Goal: Find specific page/section

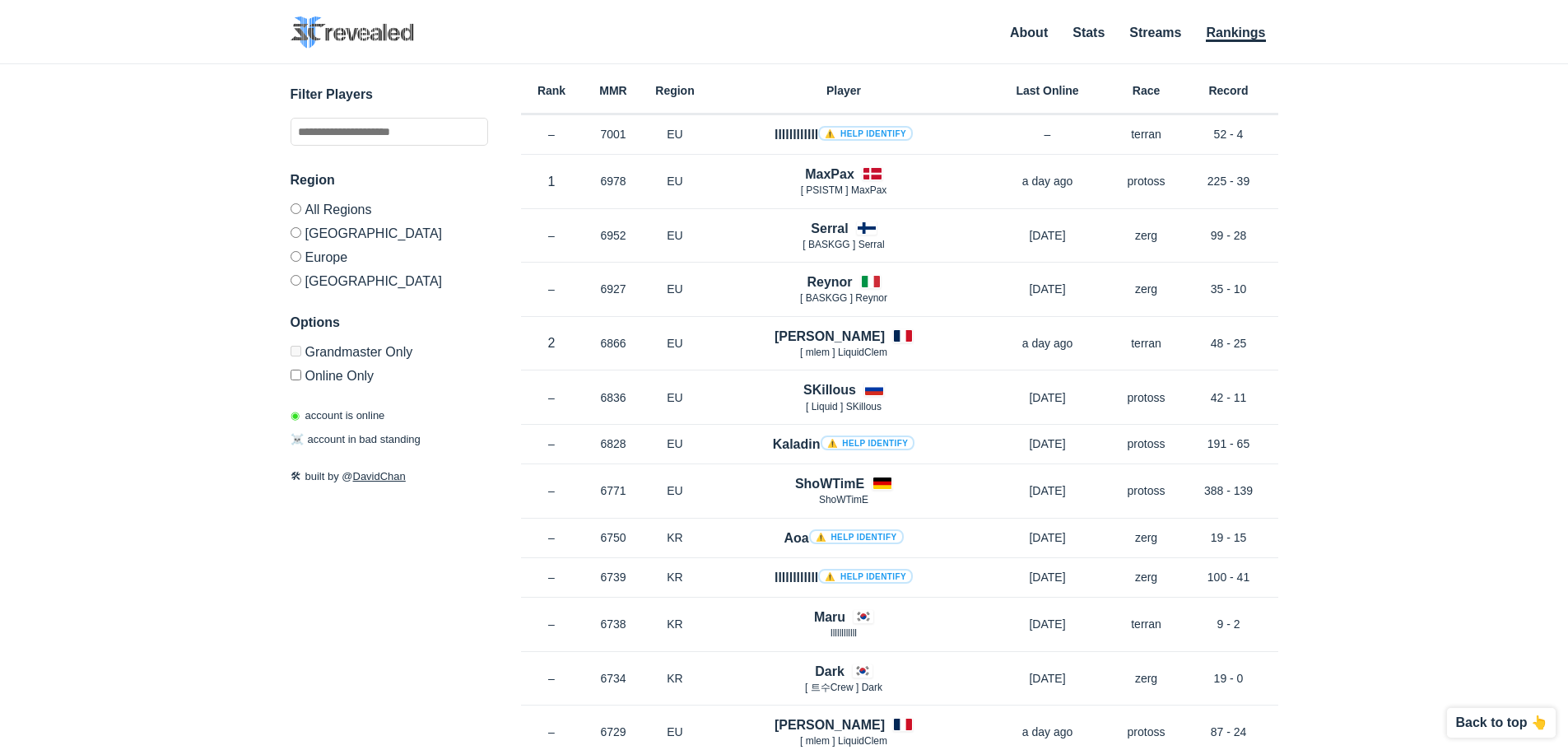
click at [336, 258] on label "Europe" at bounding box center [390, 257] width 198 height 24
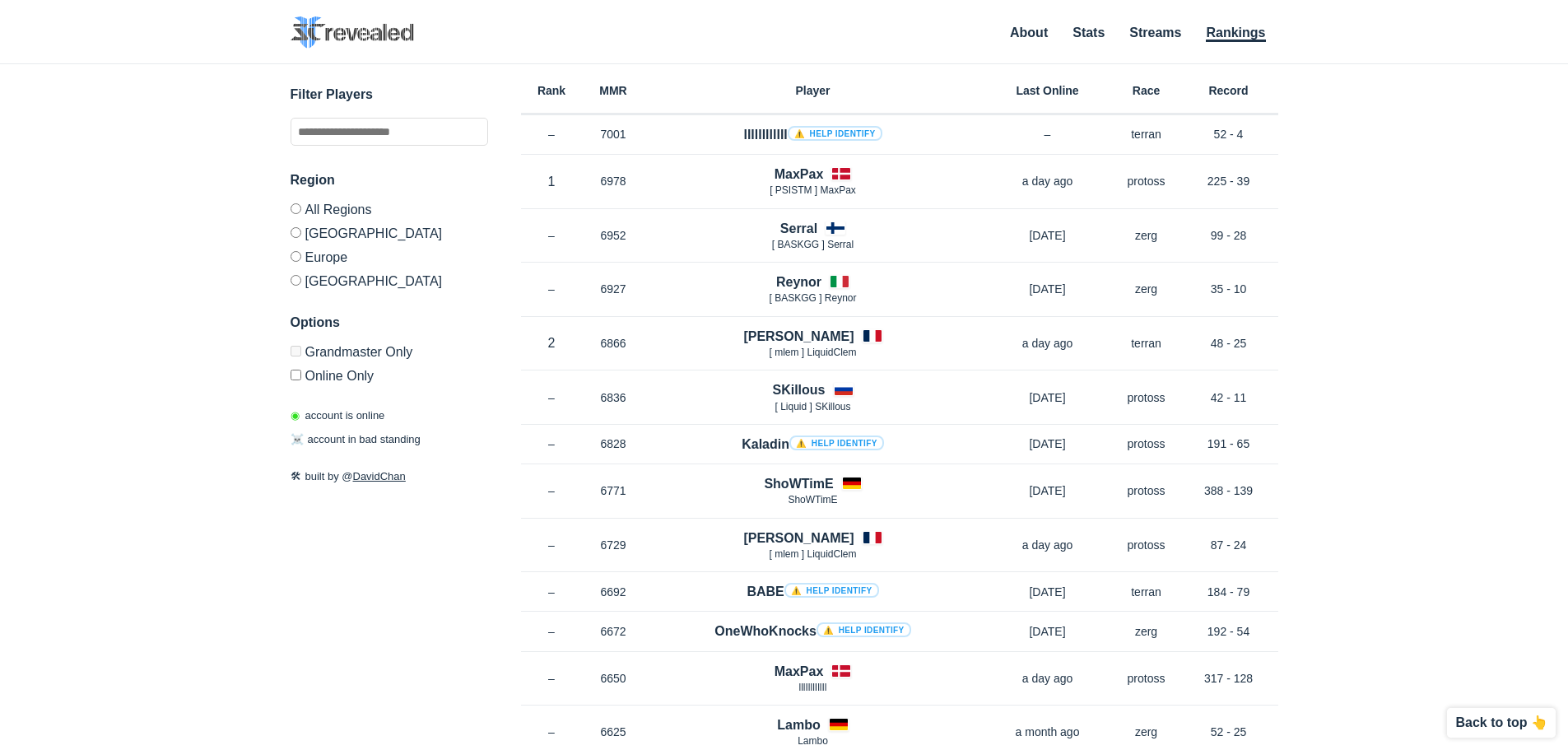
click at [367, 189] on h3 "Region" at bounding box center [390, 180] width 198 height 20
click at [355, 200] on div "Region All Regions [GEOGRAPHIC_DATA] [GEOGRAPHIC_DATA] [GEOGRAPHIC_DATA]" at bounding box center [390, 229] width 198 height 118
click at [343, 223] on label "[GEOGRAPHIC_DATA]" at bounding box center [390, 232] width 198 height 24
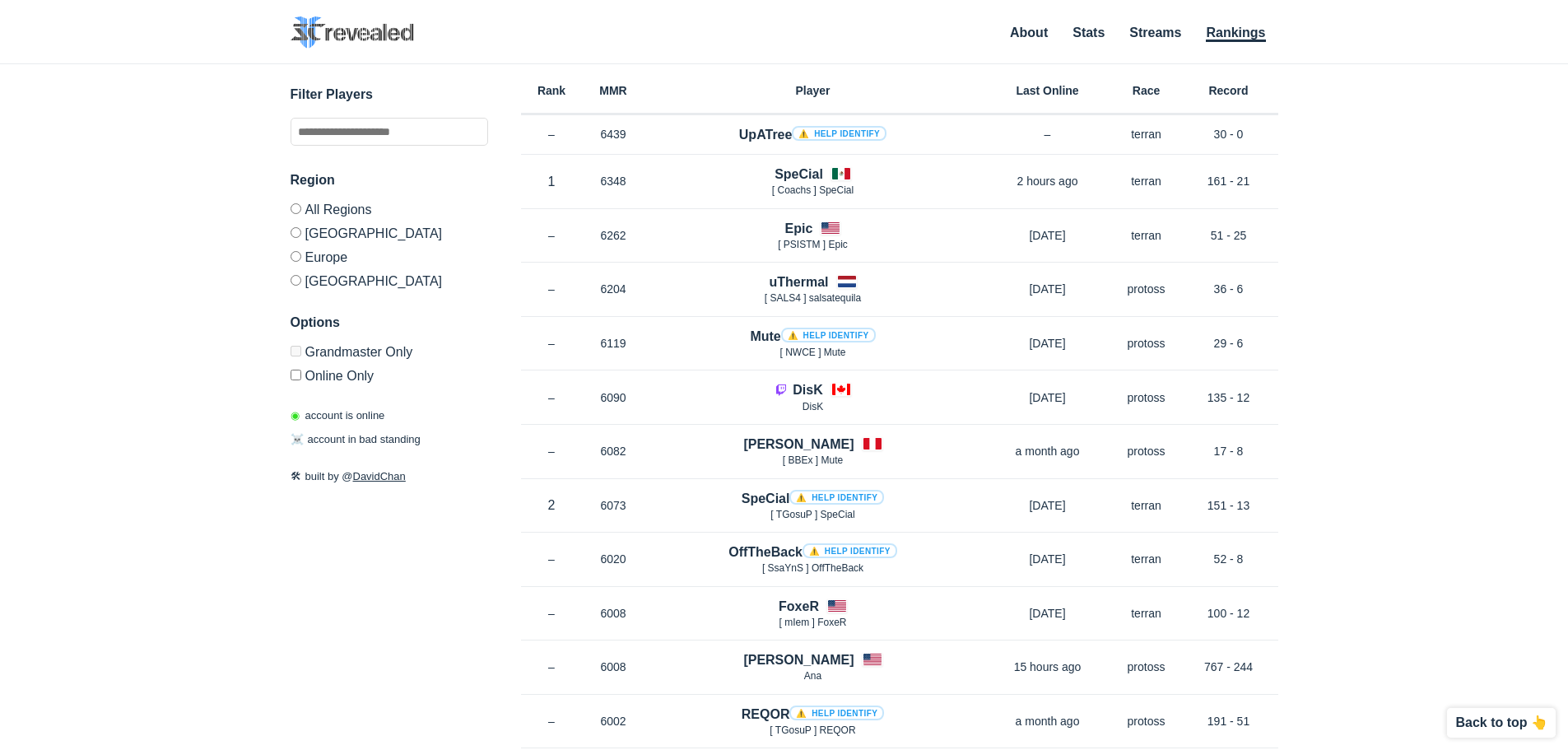
click at [353, 214] on label "All Regions" at bounding box center [390, 212] width 198 height 17
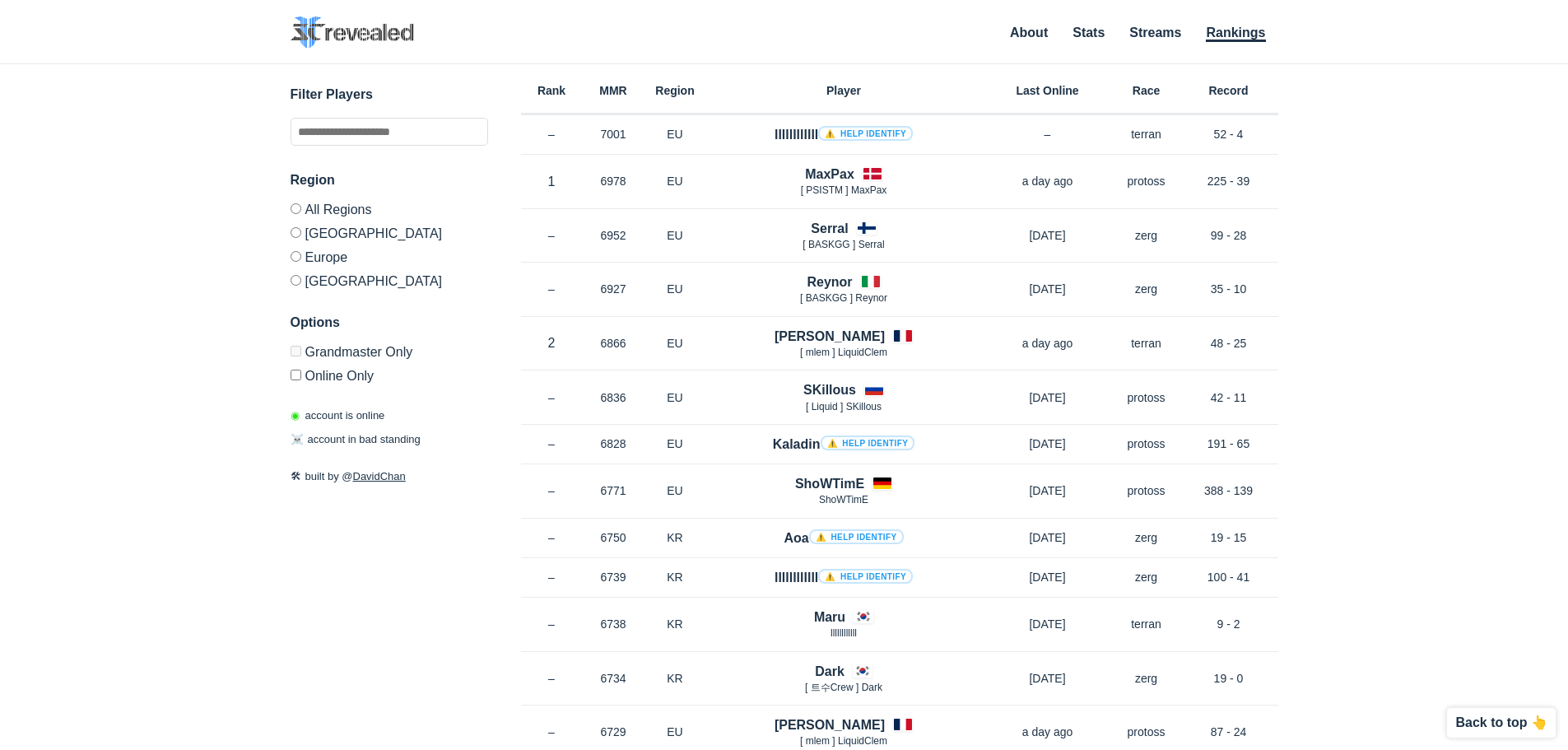
click at [326, 204] on label "All Regions" at bounding box center [390, 212] width 198 height 17
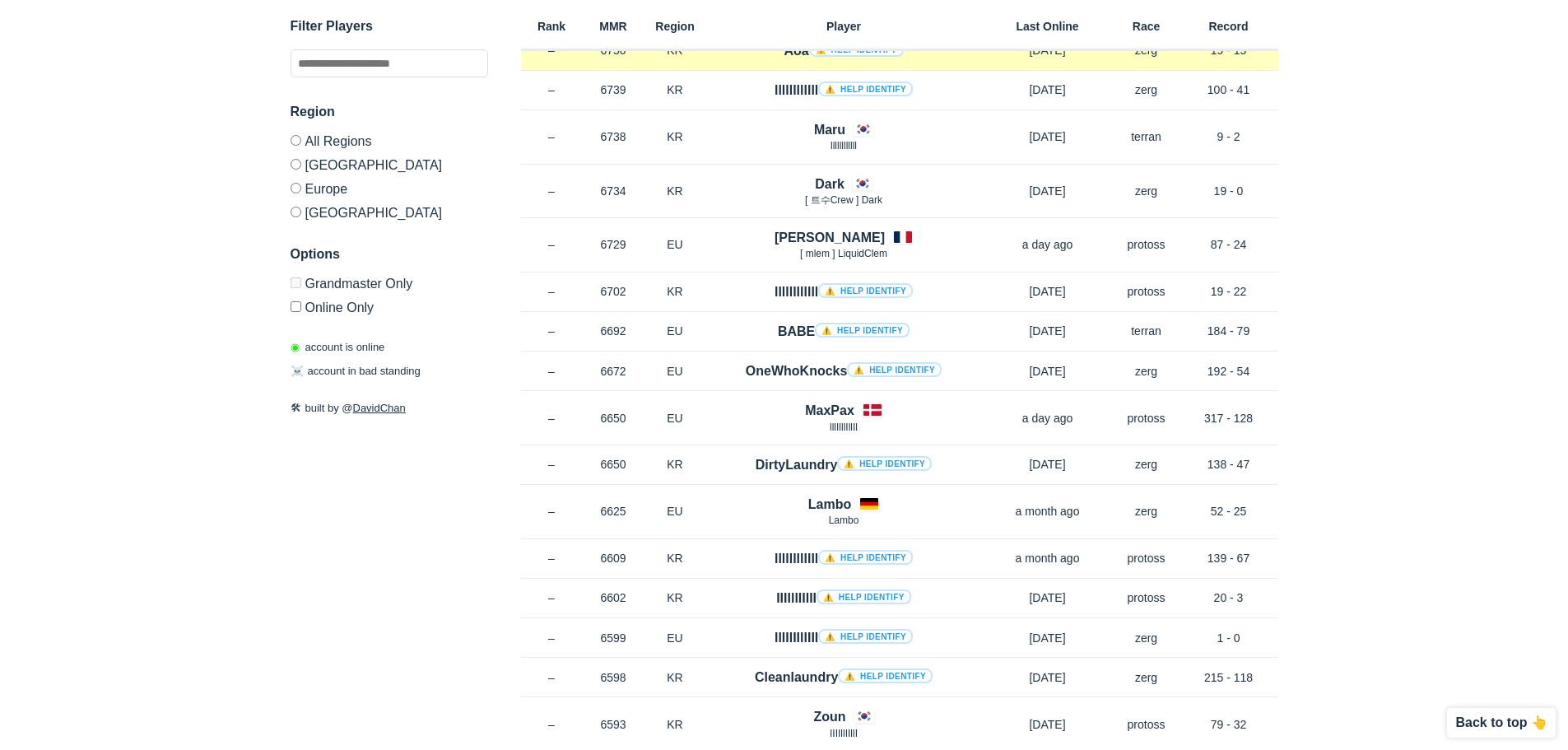
scroll to position [494, 0]
